Goal: Information Seeking & Learning: Find specific fact

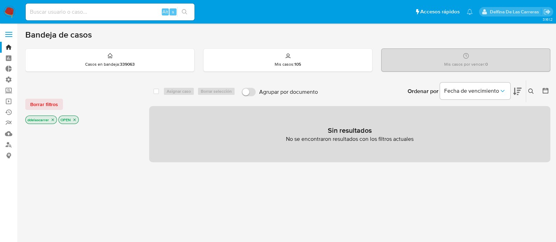
click at [51, 9] on input at bounding box center [110, 11] width 169 height 9
paste input "20-24560369-0"
type input "20245603690"
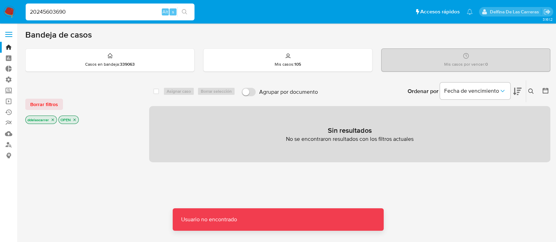
drag, startPoint x: 0, startPoint y: 6, endPoint x: 0, endPoint y: 1, distance: 4.9
click at [0, 1] on nav "Pausado Ver notificaciones 20245603690 Alt s Accesos rápidos Presiona las sigui…" at bounding box center [278, 12] width 556 height 24
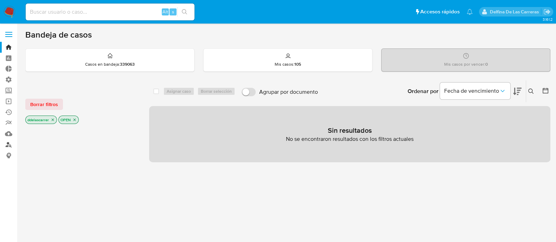
click at [10, 145] on link "Buscador de personas" at bounding box center [42, 144] width 84 height 11
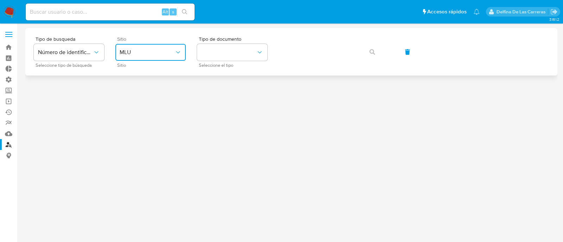
click at [172, 49] on span "MLU" at bounding box center [147, 52] width 55 height 7
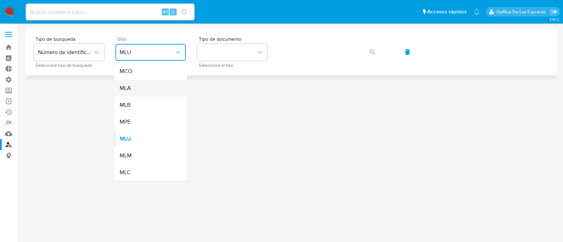
click at [158, 89] on div "MLA" at bounding box center [149, 88] width 58 height 17
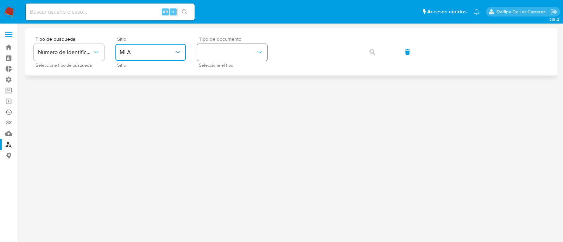
click at [239, 48] on button "identificationType" at bounding box center [232, 52] width 70 height 17
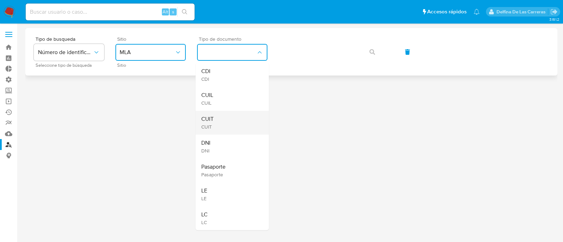
click at [220, 120] on div "CUIT CUIT" at bounding box center [230, 123] width 58 height 24
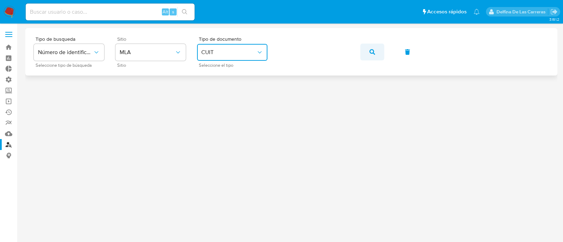
click at [375, 50] on button "button" at bounding box center [372, 52] width 24 height 17
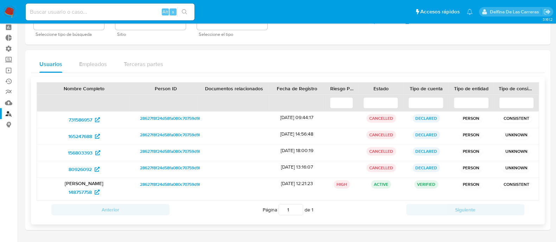
scroll to position [44, 0]
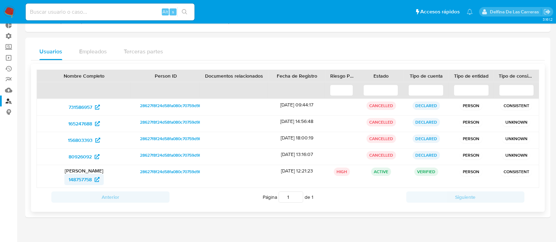
click at [83, 176] on span "148757758" at bounding box center [80, 179] width 23 height 11
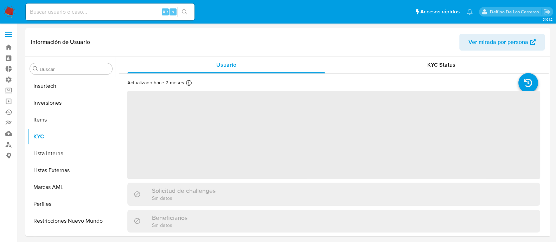
scroll to position [365, 0]
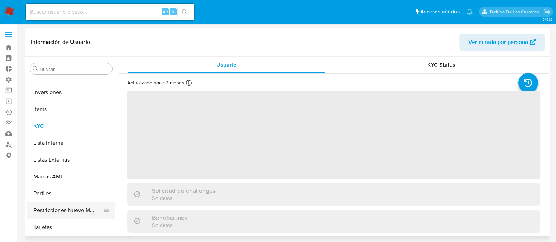
click at [65, 208] on button "Restricciones Nuevo Mundo" at bounding box center [68, 210] width 82 height 17
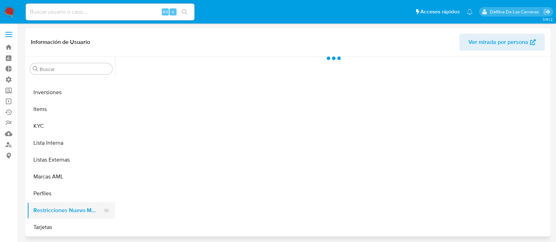
select select "10"
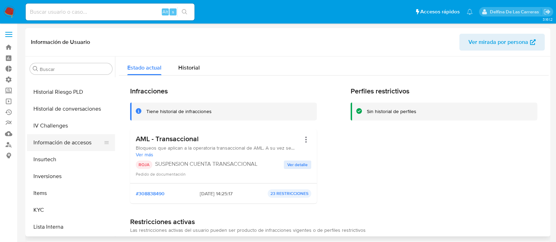
scroll to position [277, 0]
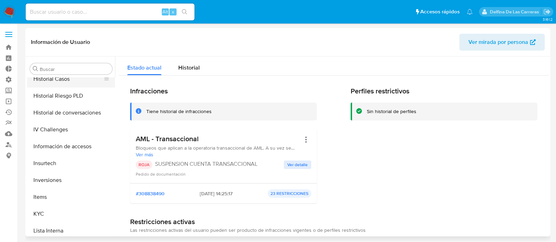
click at [60, 82] on button "Historial Casos" at bounding box center [68, 79] width 82 height 17
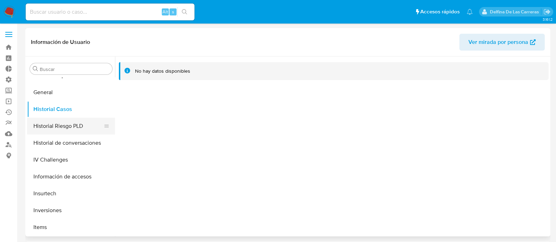
scroll to position [233, 0]
